Goal: Task Accomplishment & Management: Manage account settings

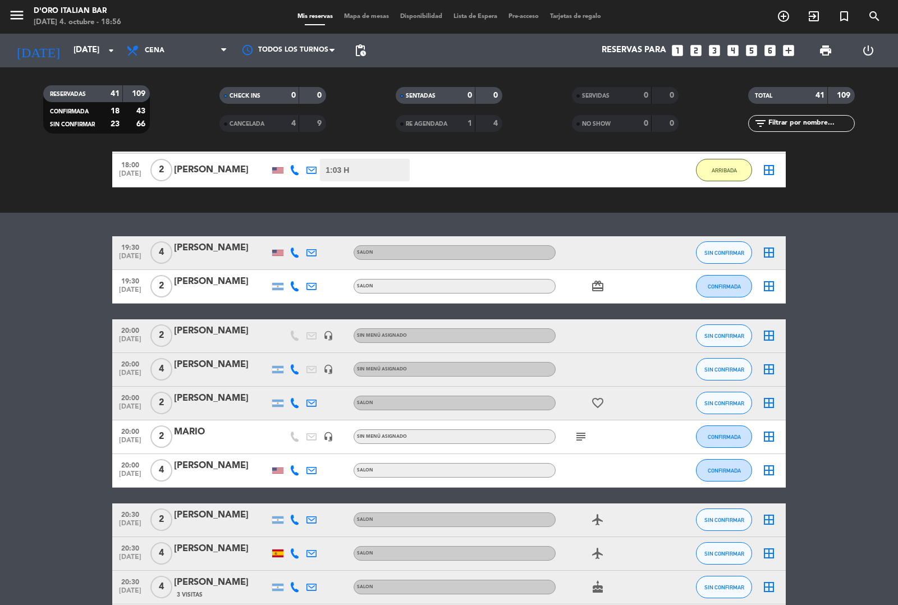
scroll to position [144, 0]
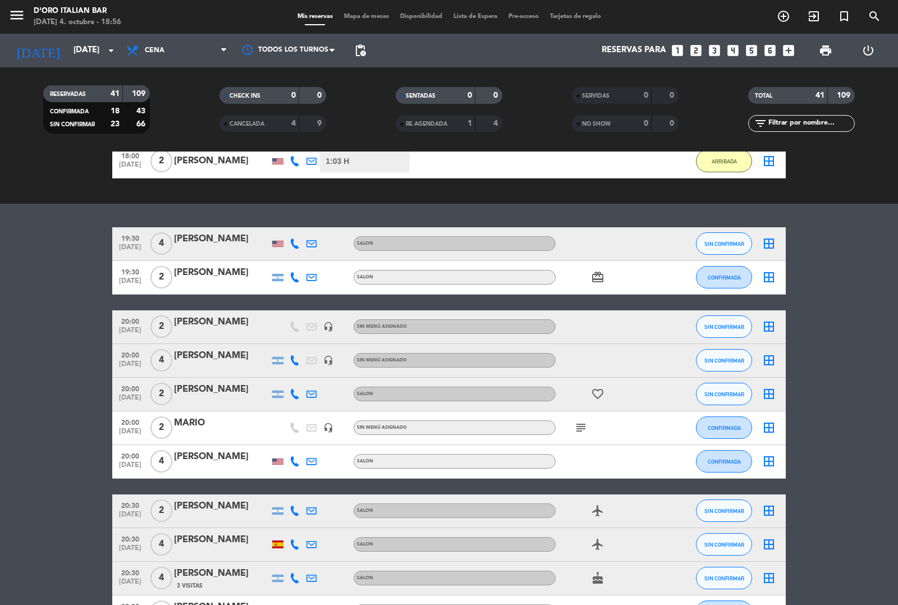
click at [576, 428] on icon "subject" at bounding box center [580, 427] width 13 height 13
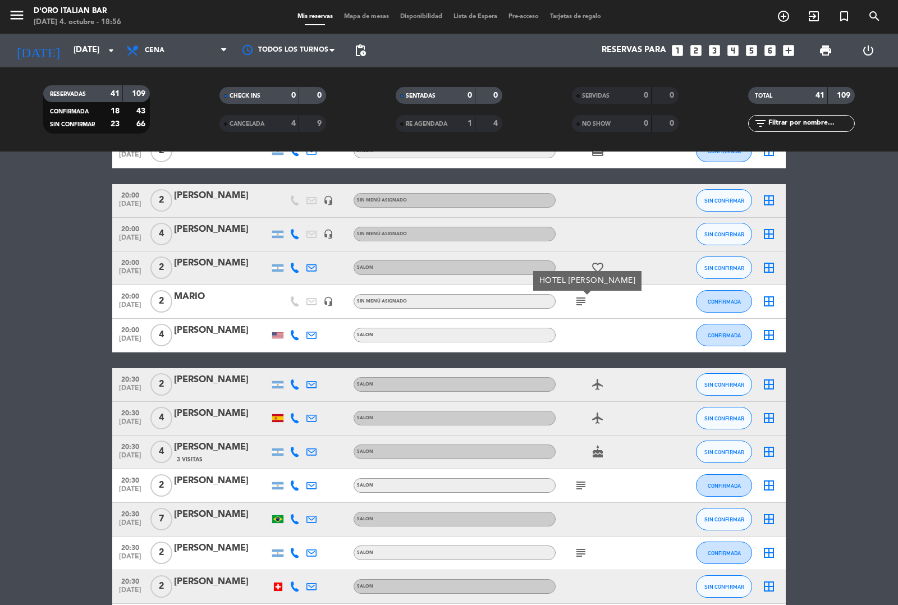
scroll to position [275, 0]
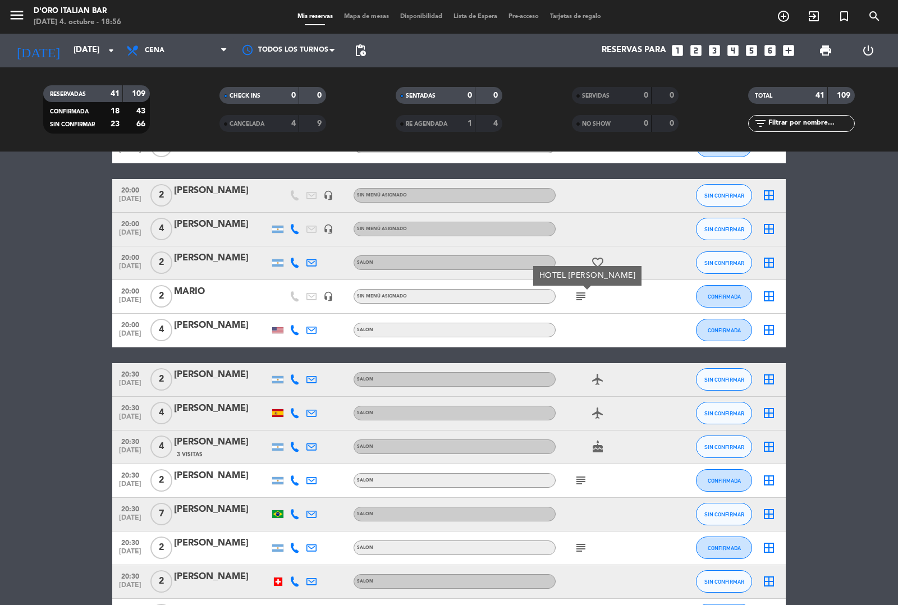
click at [582, 480] on icon "subject" at bounding box center [580, 480] width 13 height 13
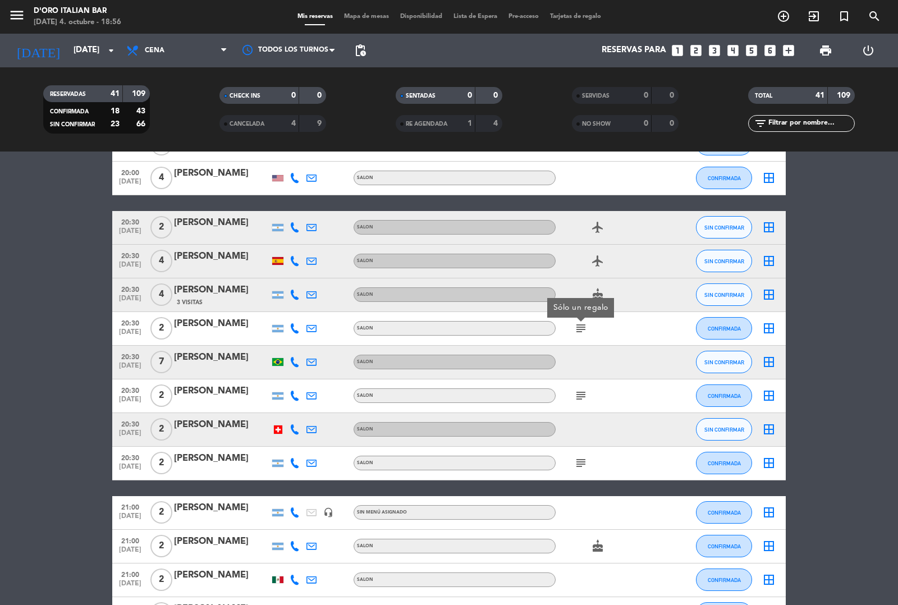
scroll to position [425, 0]
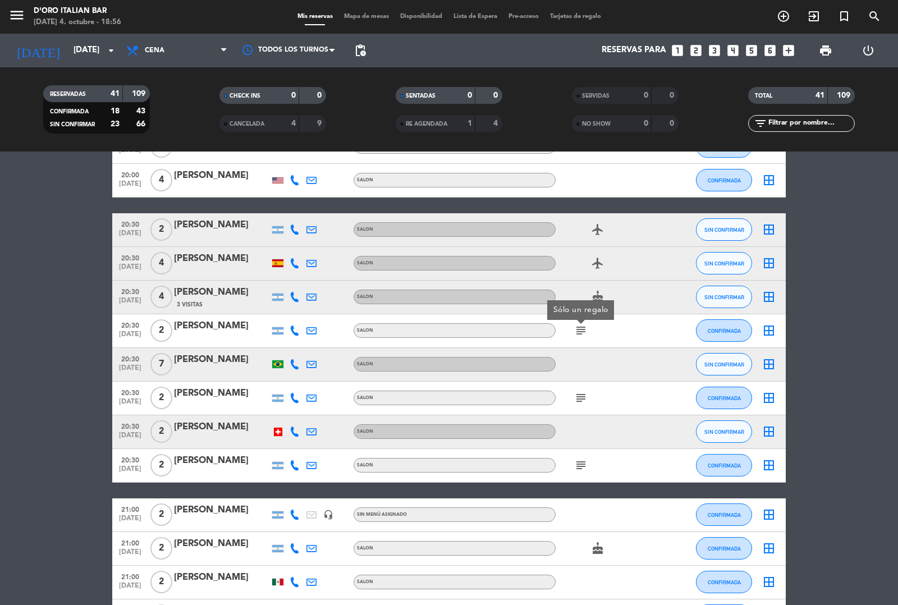
click at [582, 397] on icon "subject" at bounding box center [580, 397] width 13 height 13
click at [581, 467] on icon "subject" at bounding box center [580, 464] width 13 height 13
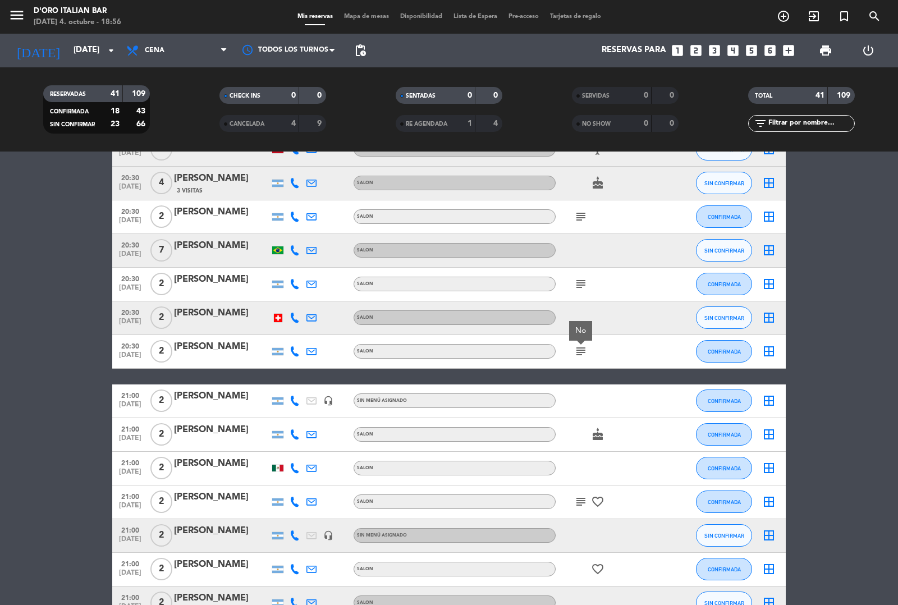
scroll to position [531, 0]
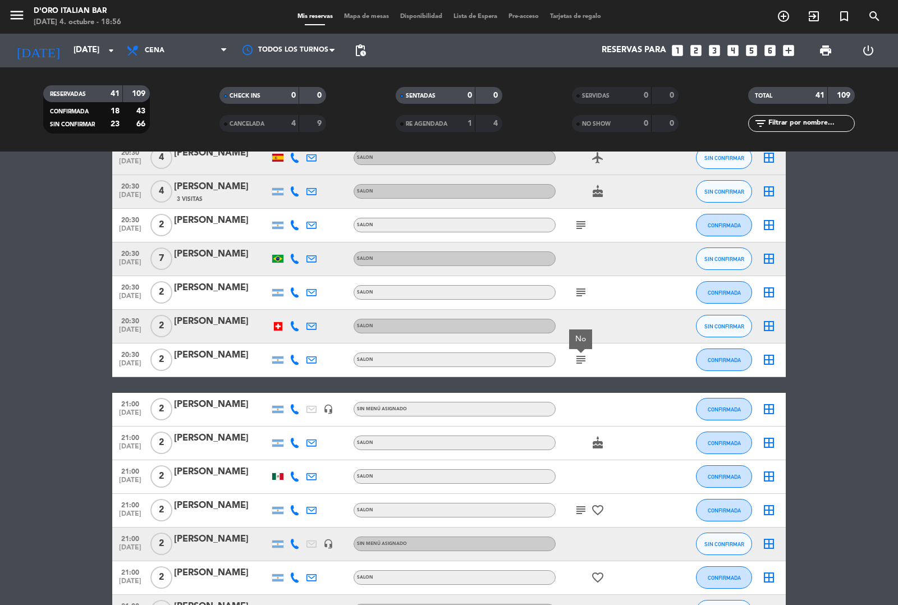
click at [575, 508] on icon "subject" at bounding box center [580, 509] width 13 height 13
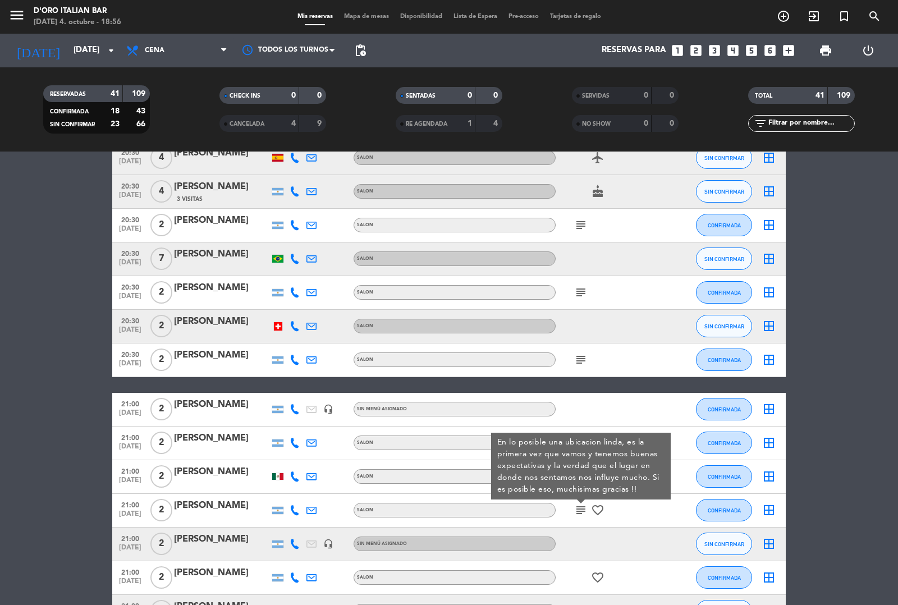
click at [851, 477] on bookings-row "19:30 [DATE] 4 [PERSON_NAME] SALON SIN CONFIRMAR border_all 19:30 [DATE] 2 [PER…" at bounding box center [449, 544] width 898 height 1407
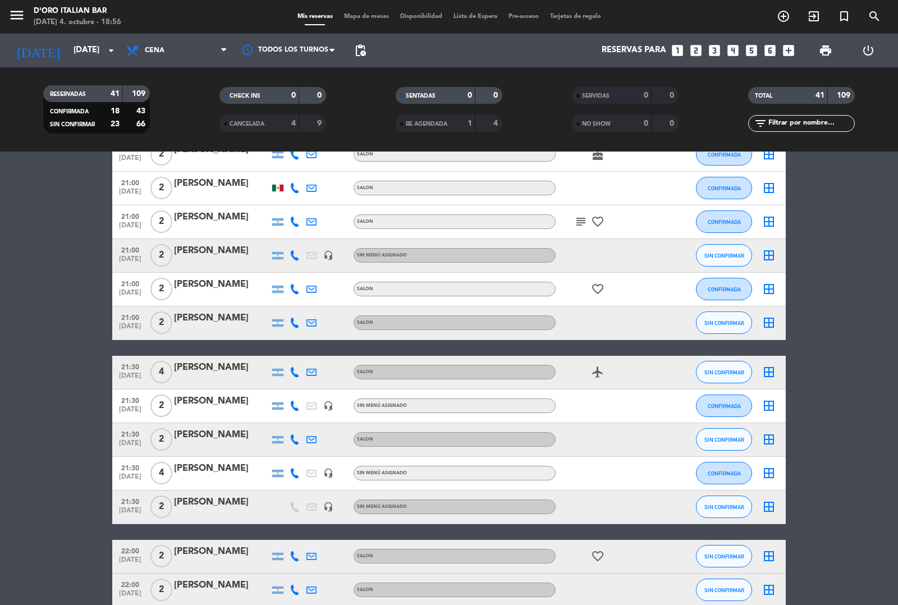
click at [837, 297] on bookings-row "19:30 [DATE] 4 [PERSON_NAME] SALON SIN CONFIRMAR border_all 19:30 [DATE] 2 [PER…" at bounding box center [449, 255] width 898 height 1407
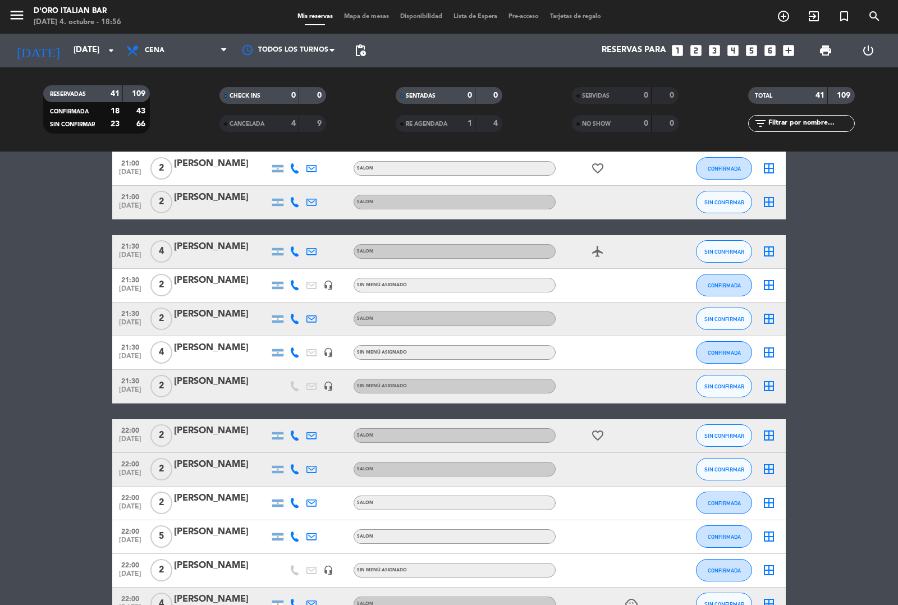
scroll to position [945, 0]
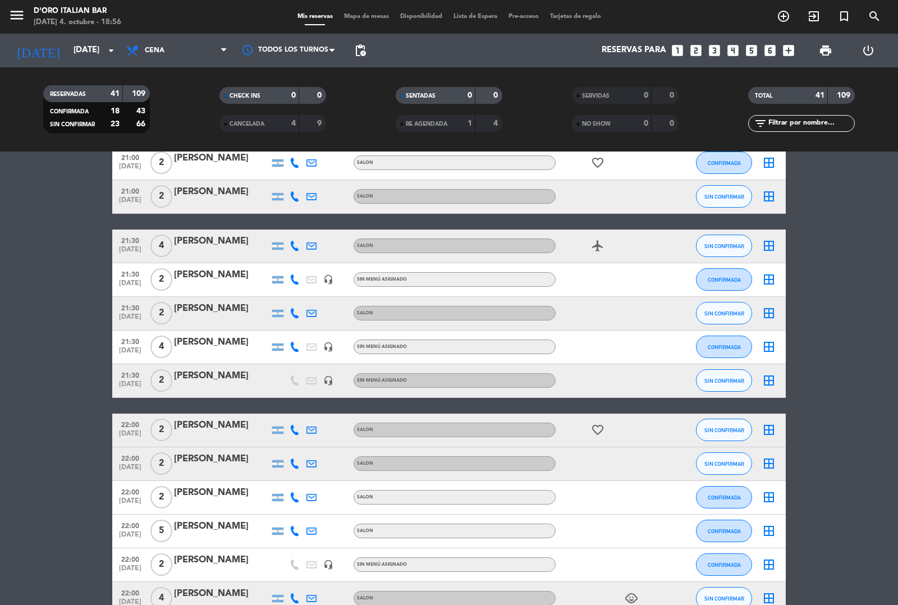
click at [846, 315] on bookings-row "19:30 [DATE] 4 [PERSON_NAME] SALON SIN CONFIRMAR border_all 19:30 [DATE] 2 [PER…" at bounding box center [449, 129] width 898 height 1407
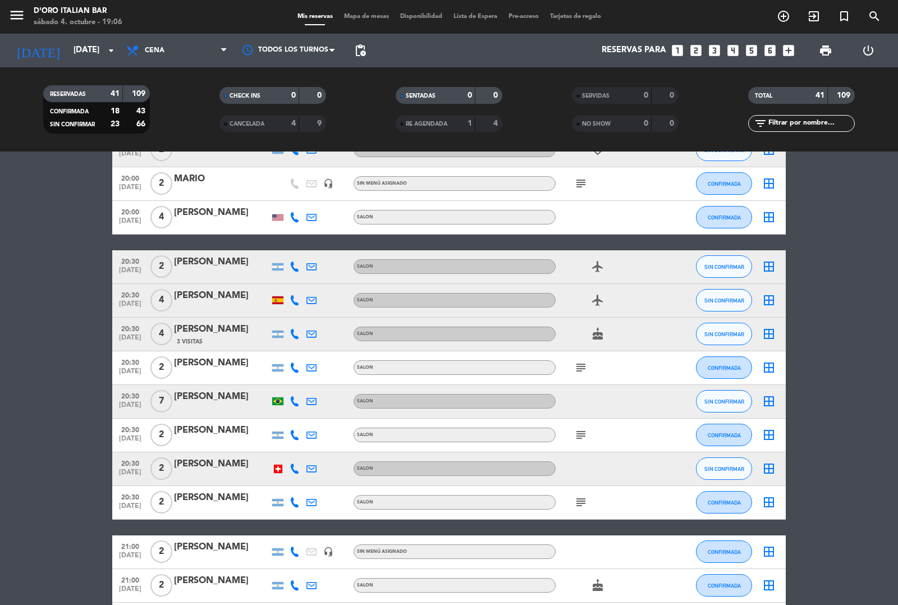
scroll to position [393, 0]
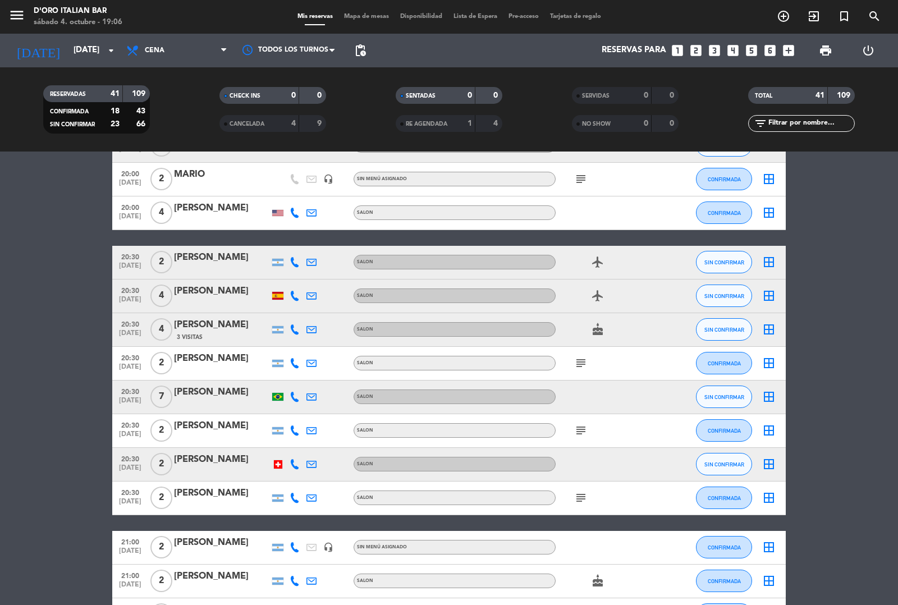
click at [766, 329] on icon "border_all" at bounding box center [768, 329] width 13 height 13
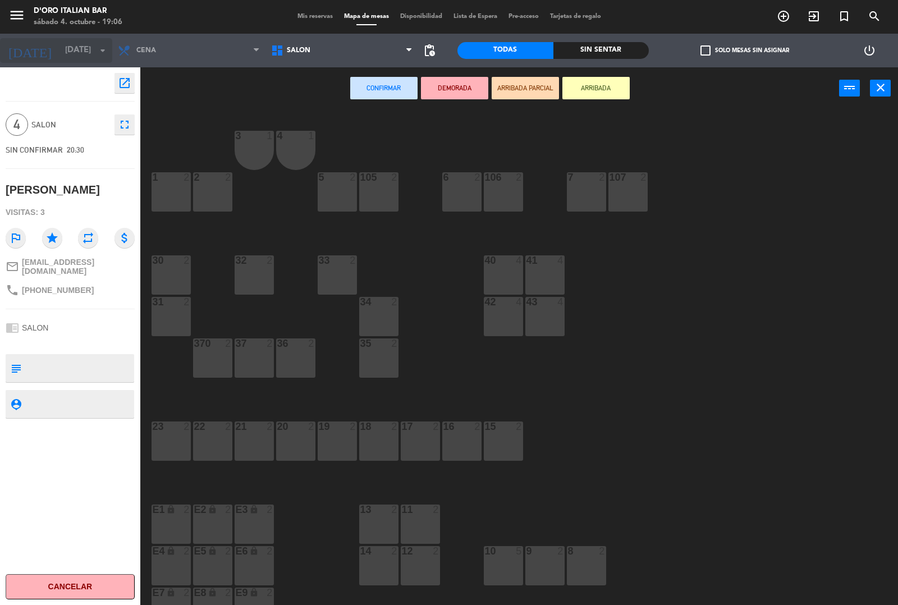
click at [104, 49] on icon "arrow_drop_down" at bounding box center [102, 50] width 13 height 13
click at [120, 79] on icon "open_in_new" at bounding box center [124, 82] width 13 height 13
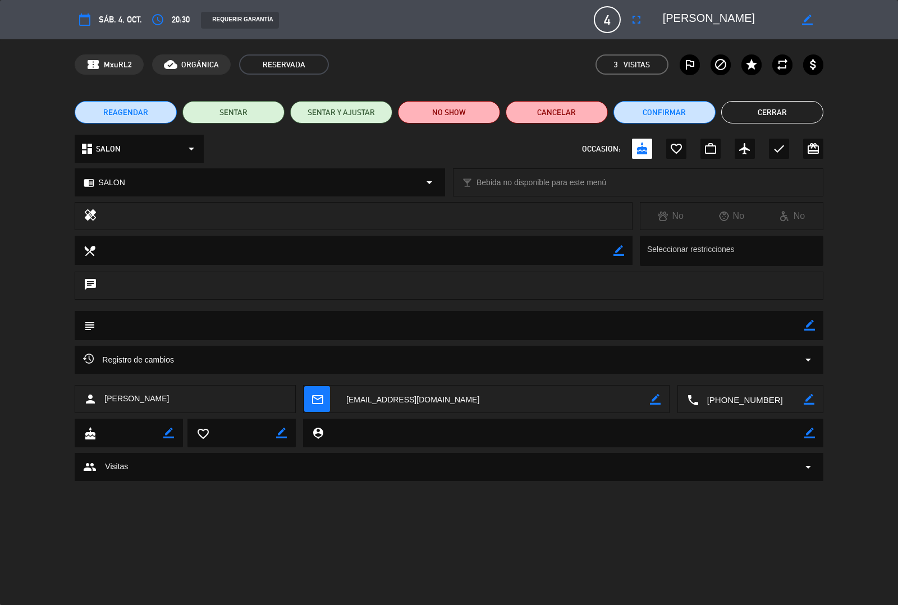
click at [605, 25] on span "4" at bounding box center [607, 19] width 27 height 27
click at [607, 20] on span "4" at bounding box center [607, 19] width 27 height 27
click at [605, 20] on span "4" at bounding box center [607, 19] width 27 height 27
click at [632, 21] on icon "fullscreen" at bounding box center [636, 19] width 13 height 13
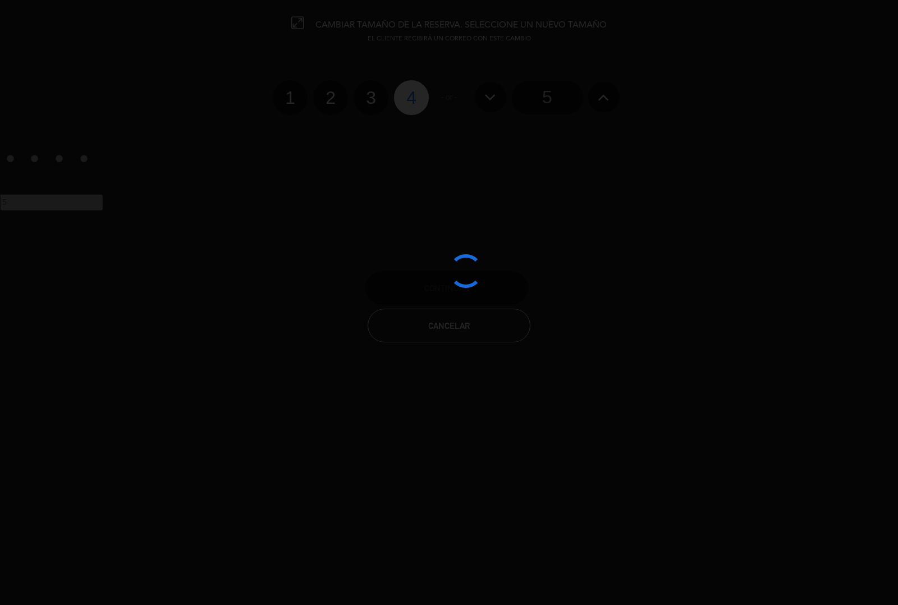
click at [604, 99] on div at bounding box center [449, 302] width 898 height 605
click at [600, 96] on div at bounding box center [449, 302] width 898 height 605
click at [585, 94] on div at bounding box center [449, 302] width 898 height 605
click at [595, 96] on div at bounding box center [449, 302] width 898 height 605
click at [601, 105] on div at bounding box center [449, 302] width 898 height 605
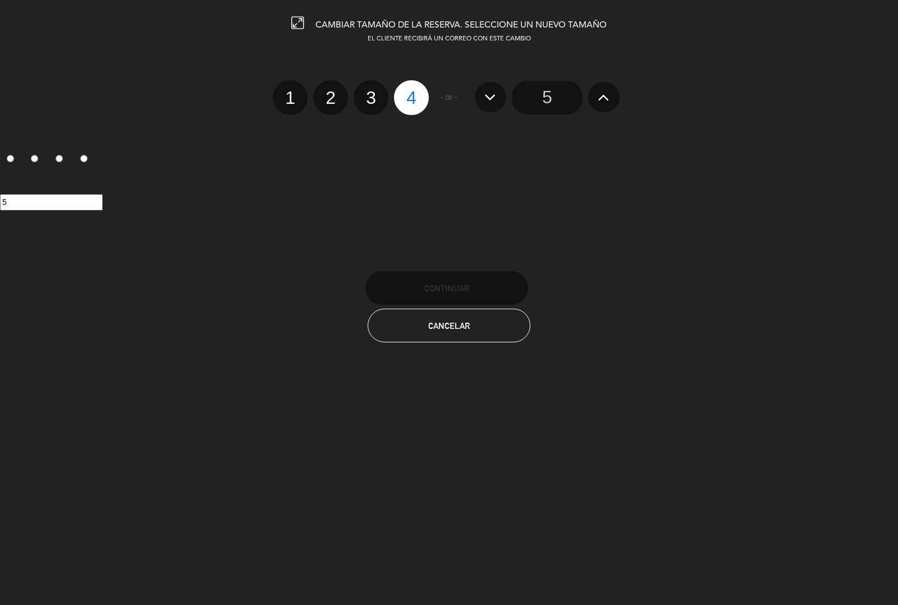
click at [603, 100] on icon at bounding box center [604, 97] width 12 height 18
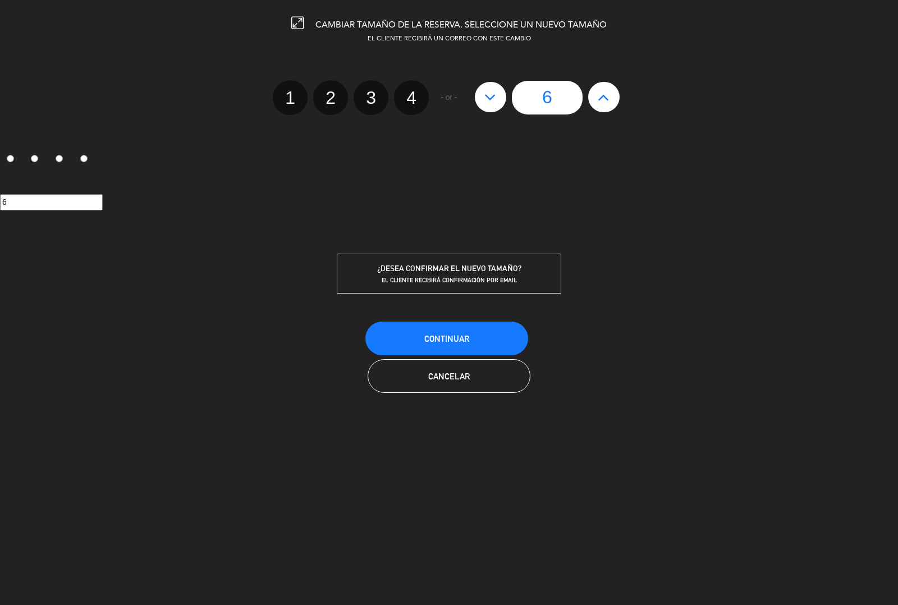
click at [602, 96] on icon at bounding box center [604, 97] width 12 height 18
type input "7"
click at [484, 101] on icon at bounding box center [490, 97] width 12 height 18
type input "6"
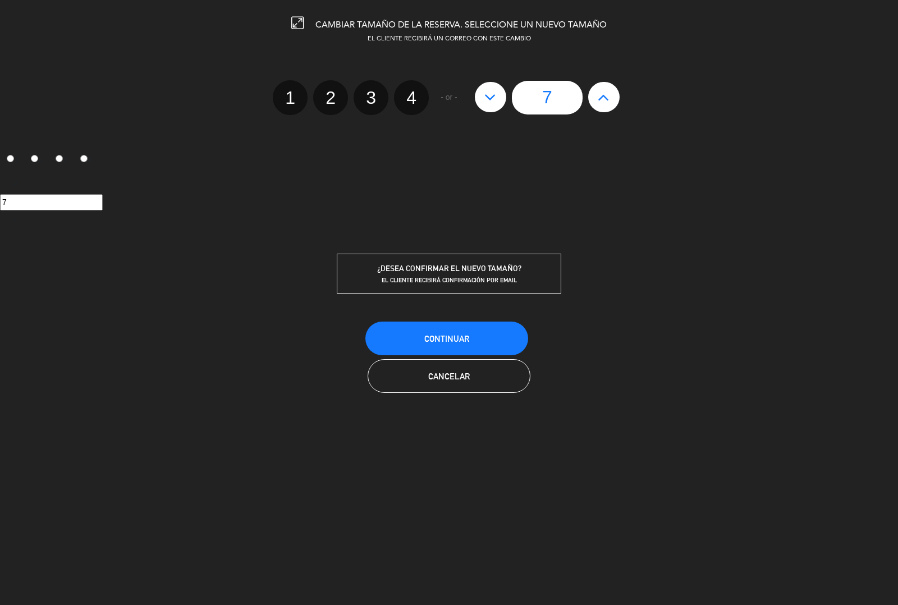
type input "6"
click at [487, 329] on button "Continuar" at bounding box center [446, 338] width 163 height 34
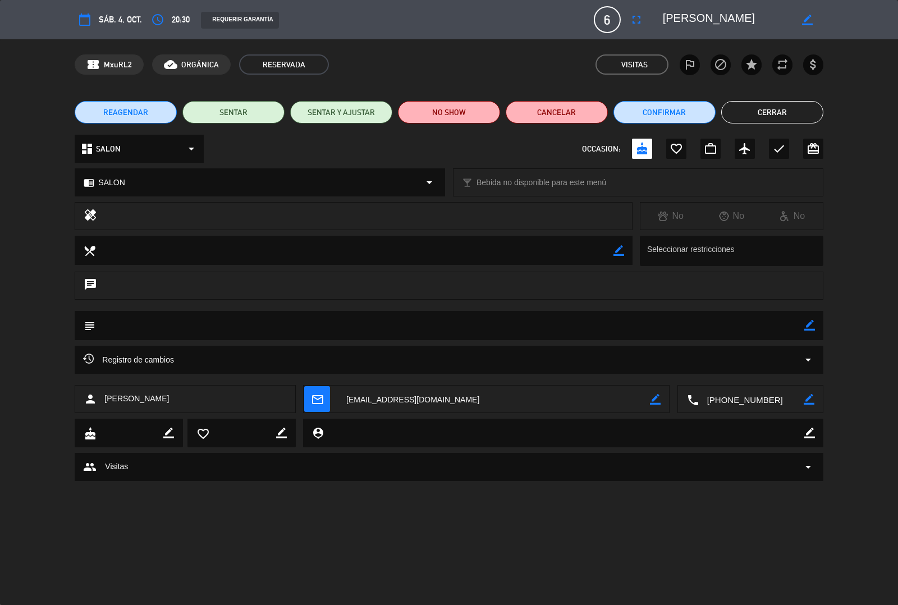
click at [781, 116] on button "Cerrar" at bounding box center [772, 112] width 102 height 22
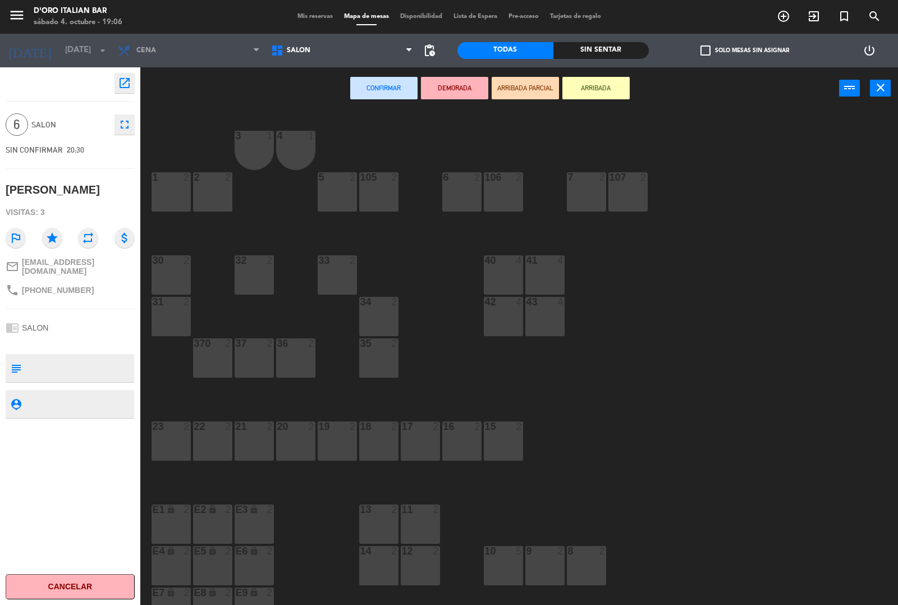
click at [881, 90] on icon "close" at bounding box center [880, 87] width 13 height 13
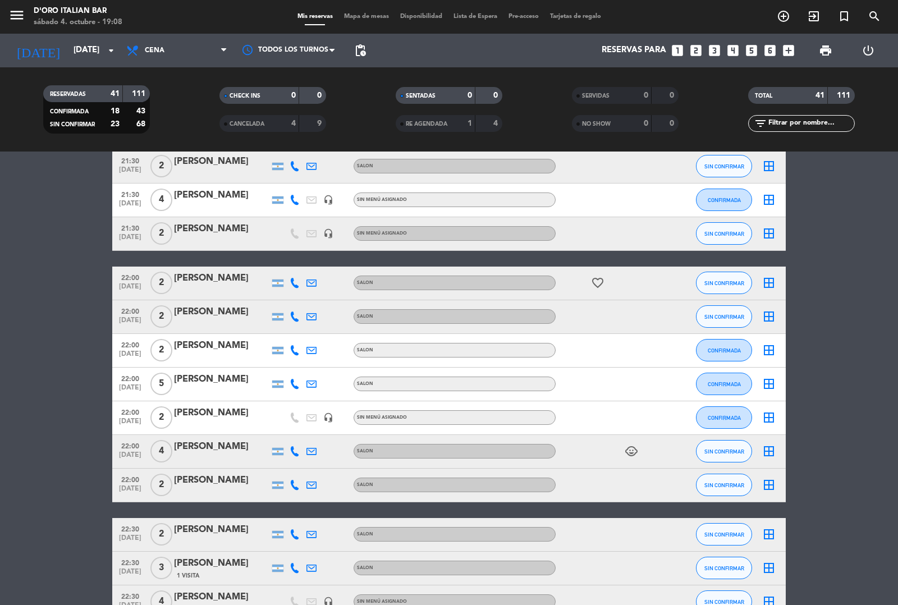
scroll to position [1102, 0]
